Goal: Task Accomplishment & Management: Use online tool/utility

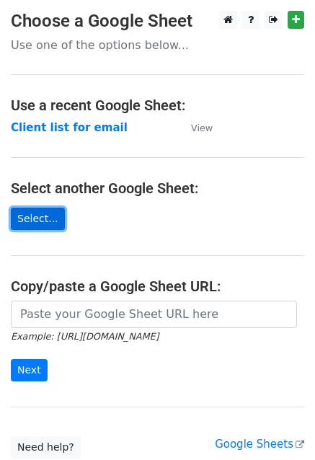
click at [36, 215] on link "Select..." at bounding box center [38, 219] width 54 height 22
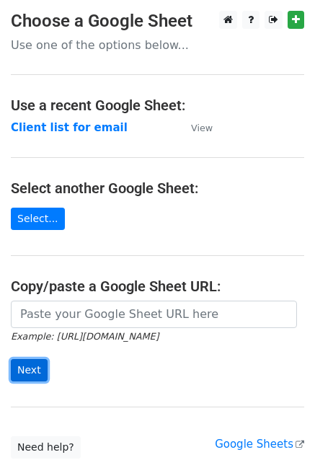
click at [26, 367] on input "Next" at bounding box center [29, 370] width 37 height 22
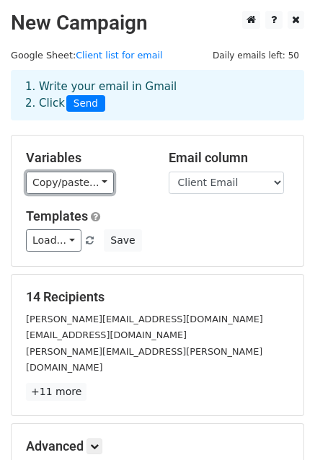
click at [98, 183] on link "Copy/paste..." at bounding box center [70, 183] width 88 height 22
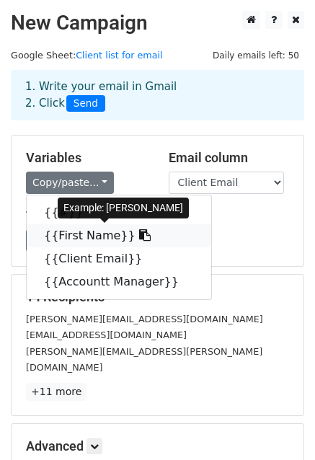
click at [110, 237] on link "{{First Name}}" at bounding box center [119, 235] width 185 height 23
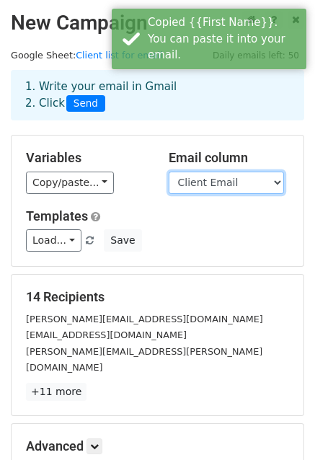
click at [224, 181] on select "# First Name Client Email Accountt Manager" at bounding box center [226, 183] width 115 height 22
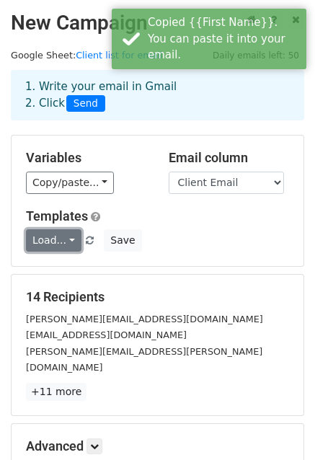
click at [69, 241] on link "Load..." at bounding box center [54, 240] width 56 height 22
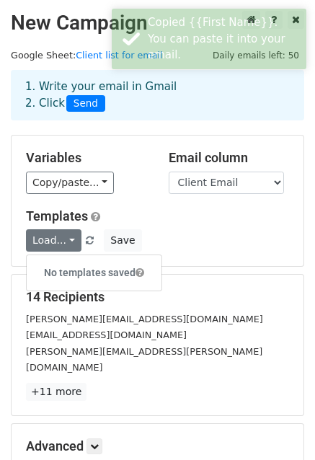
click at [157, 236] on div "Load... No templates saved Save" at bounding box center [157, 240] width 285 height 22
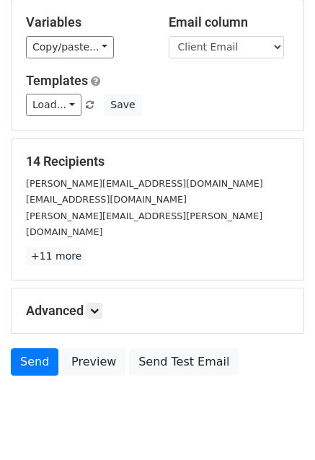
scroll to position [147, 0]
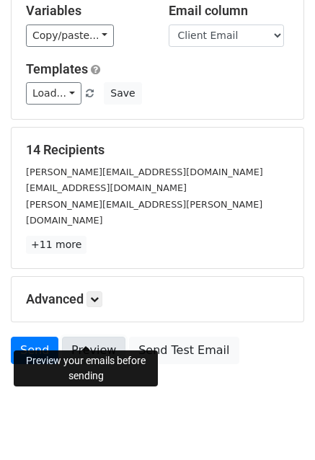
click at [92, 337] on link "Preview" at bounding box center [93, 350] width 63 height 27
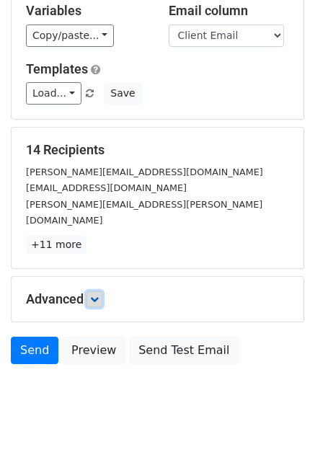
click at [94, 295] on icon at bounding box center [94, 299] width 9 height 9
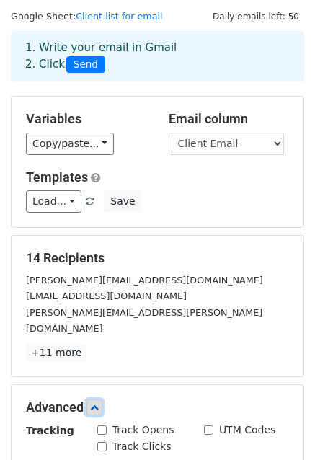
scroll to position [0, 0]
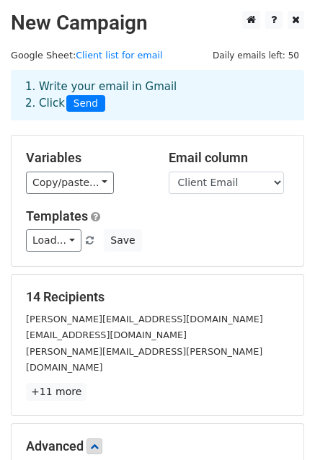
click at [105, 88] on div "1. Write your email in Gmail 2. Click Send" at bounding box center [157, 95] width 286 height 33
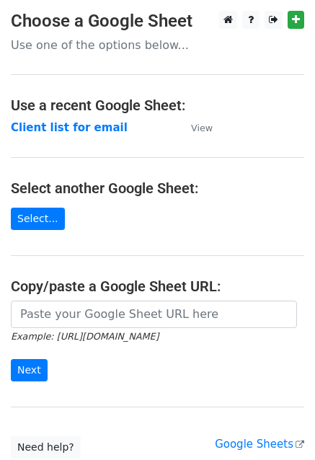
click at [17, 231] on main "Choose a Google Sheet Use one of the options below... Use a recent Google Sheet…" at bounding box center [157, 235] width 315 height 448
click at [23, 225] on link "Select..." at bounding box center [38, 219] width 54 height 22
click at [35, 374] on input "Next" at bounding box center [29, 370] width 37 height 22
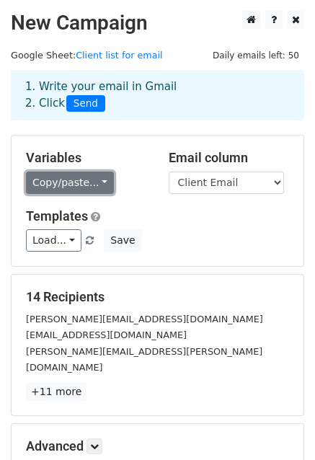
click at [72, 187] on link "Copy/paste..." at bounding box center [70, 183] width 88 height 22
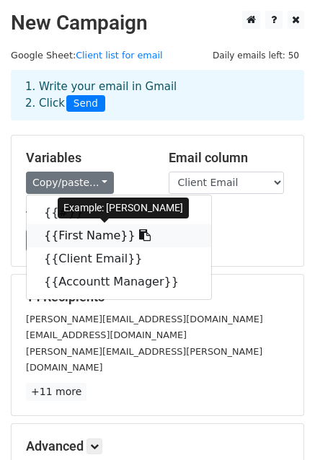
click at [78, 239] on link "{{First Name}}" at bounding box center [119, 235] width 185 height 23
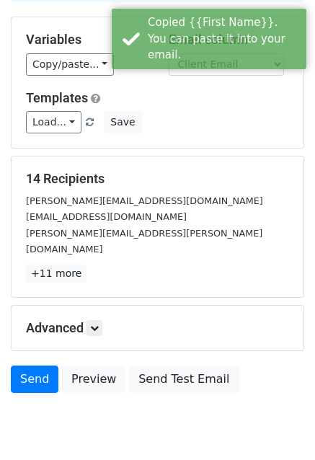
scroll to position [120, 0]
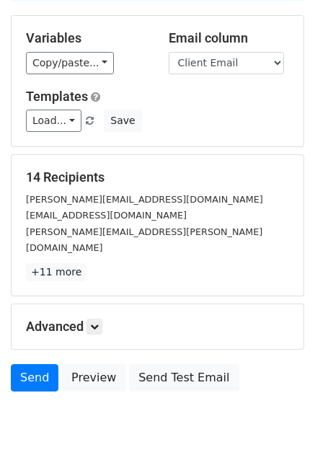
click at [98, 319] on div "Advanced Tracking Track Opens UTM Codes Track Clicks Filters Only include sprea…" at bounding box center [158, 326] width 292 height 45
click at [98, 322] on icon at bounding box center [94, 326] width 9 height 9
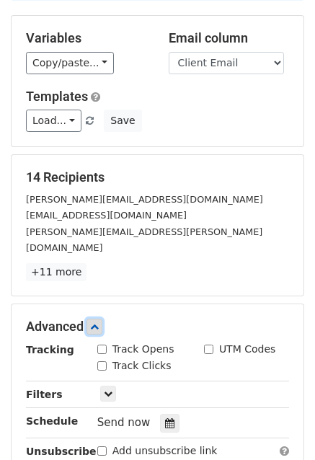
click at [98, 322] on icon at bounding box center [94, 326] width 9 height 9
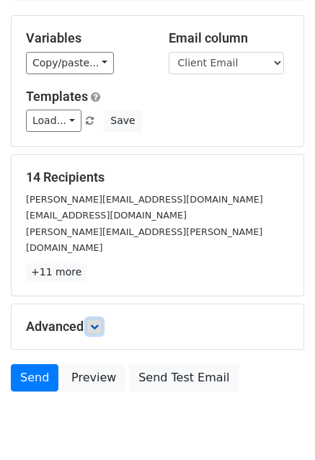
click at [98, 322] on icon at bounding box center [94, 326] width 9 height 9
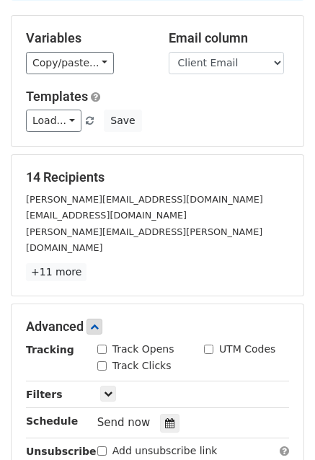
click at [102, 345] on input "Track Opens" at bounding box center [101, 349] width 9 height 9
checkbox input "true"
click at [101, 361] on input "Track Clicks" at bounding box center [101, 365] width 9 height 9
checkbox input "true"
click at [94, 322] on icon at bounding box center [94, 326] width 9 height 9
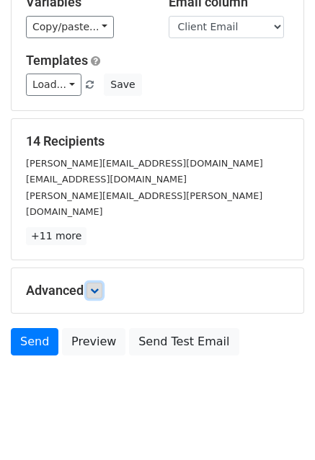
scroll to position [0, 0]
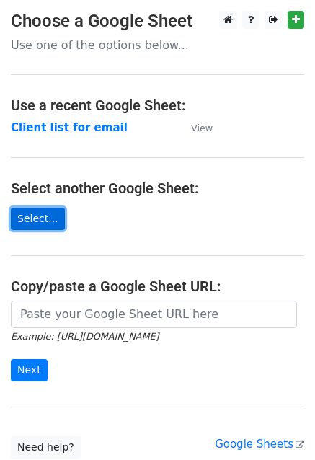
click at [38, 227] on link "Select..." at bounding box center [38, 219] width 54 height 22
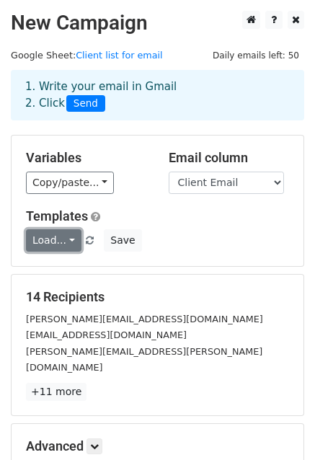
click at [50, 250] on link "Load..." at bounding box center [54, 240] width 56 height 22
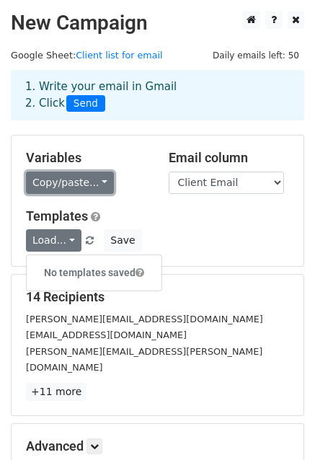
click at [76, 186] on link "Copy/paste..." at bounding box center [70, 183] width 88 height 22
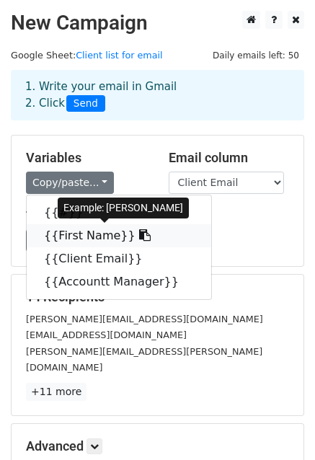
click at [72, 242] on link "{{First Name}}" at bounding box center [119, 235] width 185 height 23
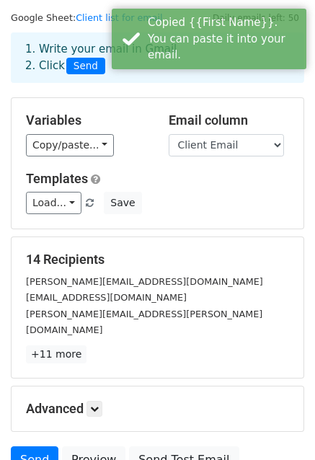
scroll to position [72, 0]
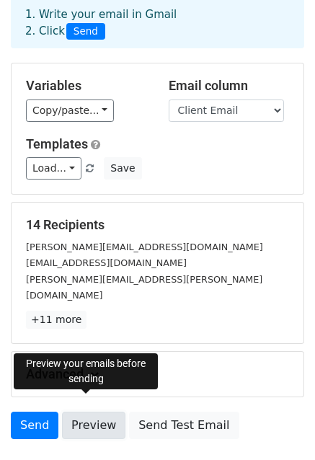
click at [100, 412] on link "Preview" at bounding box center [93, 425] width 63 height 27
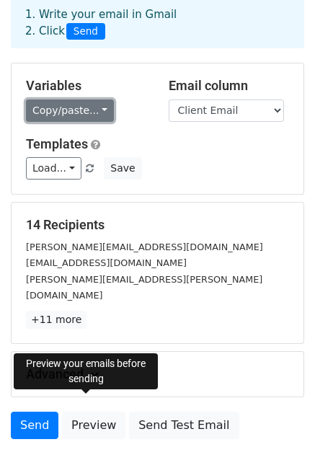
click at [59, 109] on link "Copy/paste..." at bounding box center [70, 111] width 88 height 22
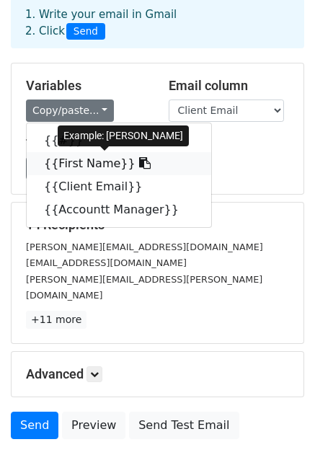
click at [61, 159] on link "{{First Name}}" at bounding box center [119, 163] width 185 height 23
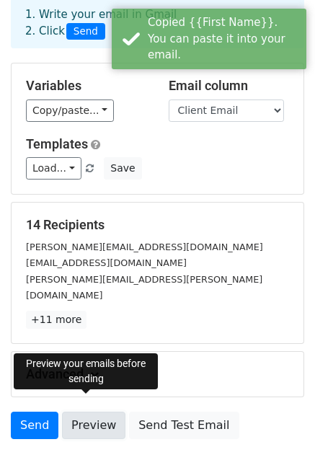
click at [99, 412] on link "Preview" at bounding box center [93, 425] width 63 height 27
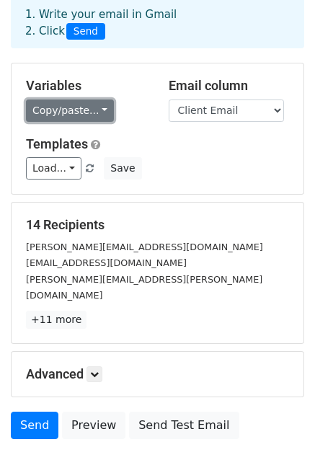
click at [51, 118] on link "Copy/paste..." at bounding box center [70, 111] width 88 height 22
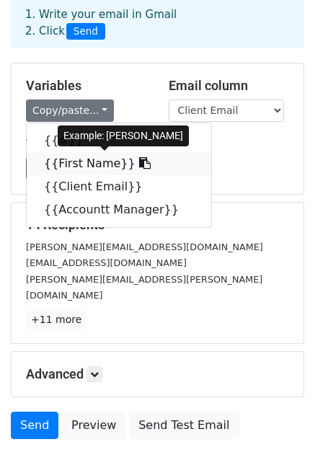
click at [72, 159] on link "{{First Name}}" at bounding box center [119, 163] width 185 height 23
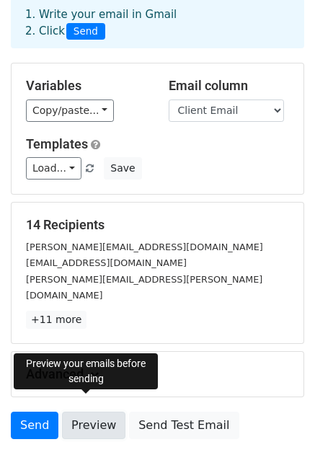
click at [95, 412] on link "Preview" at bounding box center [93, 425] width 63 height 27
click at [103, 412] on link "Preview" at bounding box center [93, 425] width 63 height 27
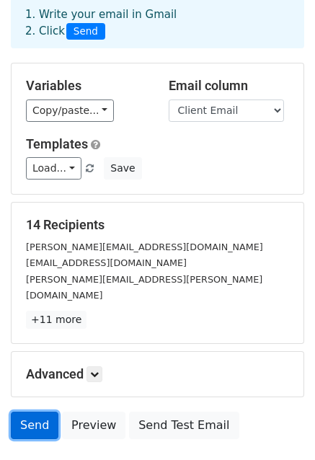
click at [23, 418] on link "Send" at bounding box center [35, 425] width 48 height 27
